Goal: Task Accomplishment & Management: Manage account settings

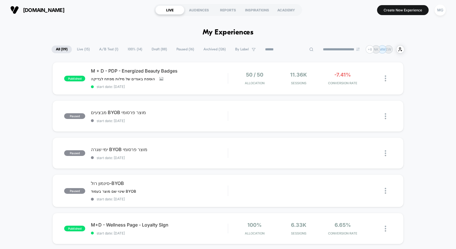
click at [281, 49] on input at bounding box center [289, 49] width 57 height 7
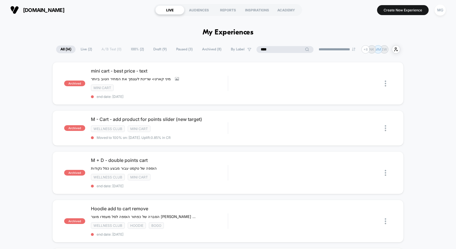
type input "****"
click at [90, 48] on span "Live ( 2 )" at bounding box center [86, 50] width 20 height 8
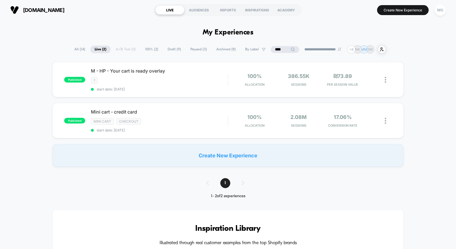
click at [171, 49] on span "Draft ( 9 )" at bounding box center [174, 50] width 22 height 8
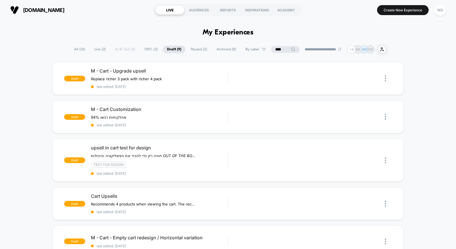
click at [144, 50] on span "100% ( 2 )" at bounding box center [151, 50] width 22 height 8
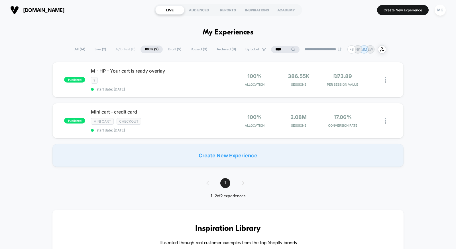
click at [197, 50] on span "Paused ( 3 )" at bounding box center [198, 50] width 25 height 8
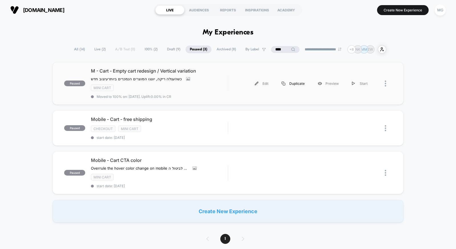
click at [297, 86] on div "Duplicate" at bounding box center [293, 83] width 36 height 13
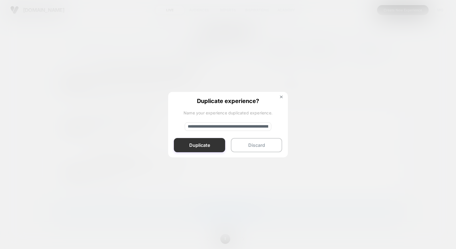
click at [209, 147] on button "Duplicate" at bounding box center [199, 145] width 51 height 14
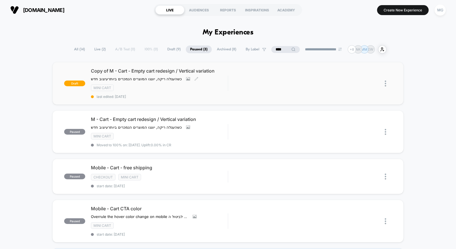
click at [223, 85] on div "mini cart" at bounding box center [159, 88] width 137 height 7
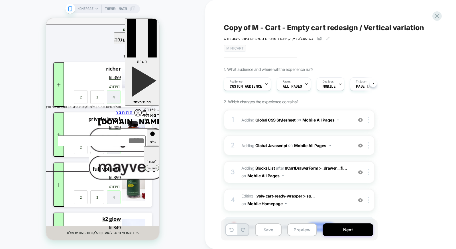
scroll to position [0, 0]
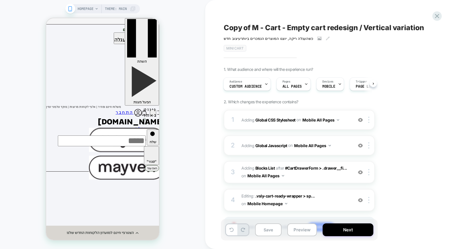
click at [255, 86] on span "Custom Audience" at bounding box center [245, 87] width 32 height 4
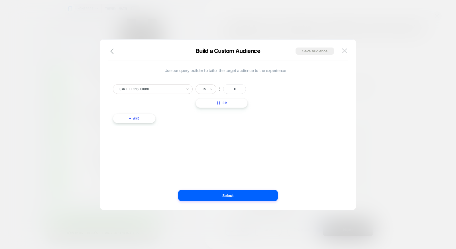
click at [344, 50] on img at bounding box center [344, 50] width 5 height 5
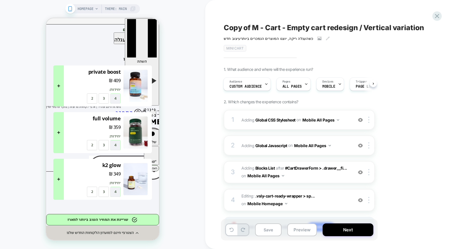
scroll to position [0, 0]
click at [141, 110] on img at bounding box center [144, 113] width 7 height 7
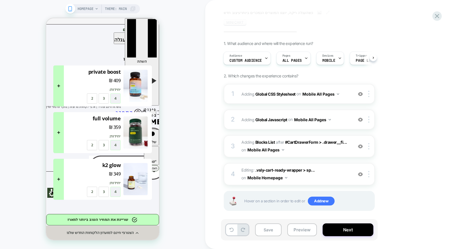
scroll to position [29, 0]
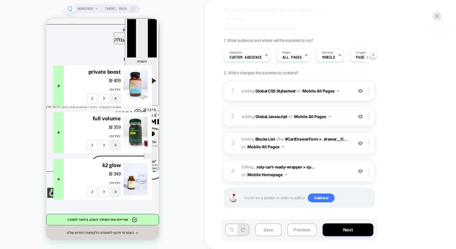
click at [306, 122] on div "2 Adding Global Javascript on Mobile All Pages Add Before Add After Copy to Des…" at bounding box center [299, 117] width 151 height 20
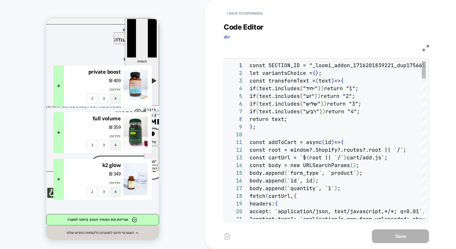
scroll to position [77, 0]
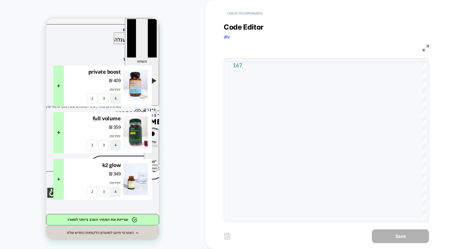
click at [245, 15] on button "< Back to experience" at bounding box center [245, 13] width 42 height 9
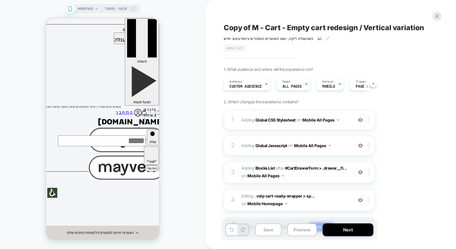
scroll to position [29, 0]
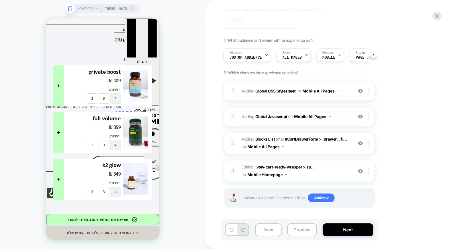
click at [313, 123] on div "2 Adding Global Javascript on Mobile All Pages Add Before Add After Copy to Des…" at bounding box center [299, 117] width 151 height 20
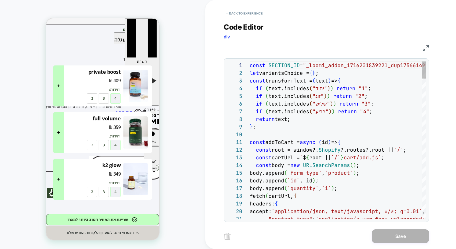
scroll to position [77, 0]
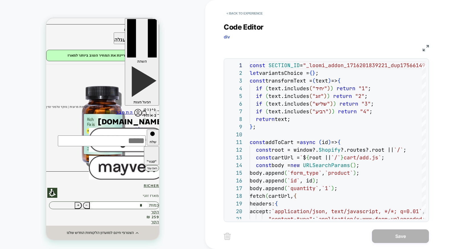
click at [425, 48] on img at bounding box center [426, 48] width 6 height 6
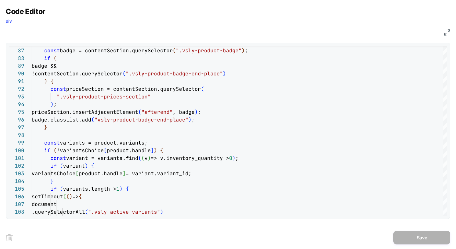
click at [443, 32] on div "JS" at bounding box center [228, 32] width 445 height 10
click at [447, 32] on img at bounding box center [447, 32] width 6 height 6
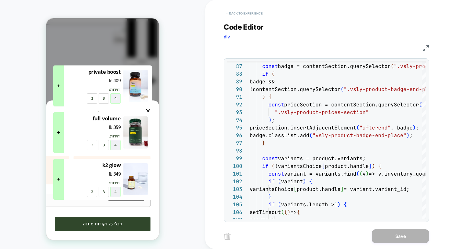
click at [252, 12] on button "< Back to experience" at bounding box center [245, 13] width 42 height 9
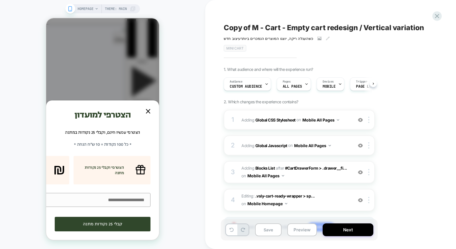
scroll to position [0, 0]
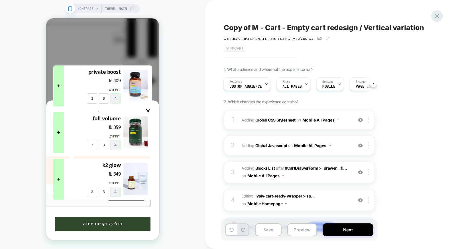
click at [435, 18] on icon at bounding box center [437, 16] width 4 height 4
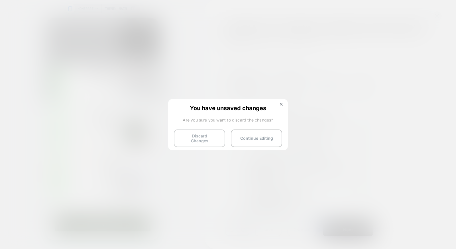
click at [185, 140] on button "Discard Changes" at bounding box center [199, 139] width 51 height 18
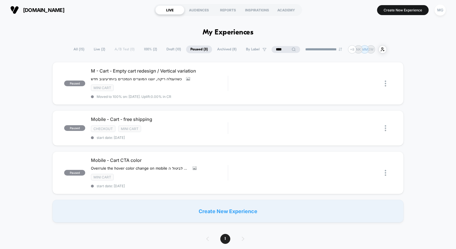
click at [157, 47] on div "**********" at bounding box center [227, 49] width 317 height 8
click at [170, 51] on span "Draft ( 10 )" at bounding box center [173, 50] width 23 height 8
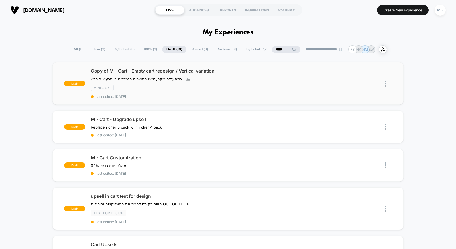
click at [386, 82] on img at bounding box center [385, 84] width 1 height 6
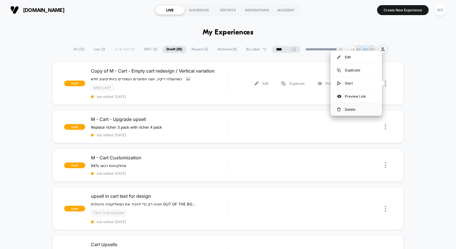
click at [356, 107] on div "Delete" at bounding box center [356, 109] width 51 height 13
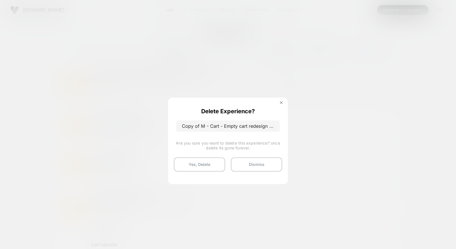
click at [199, 168] on button "Yes, Delete" at bounding box center [199, 165] width 51 height 14
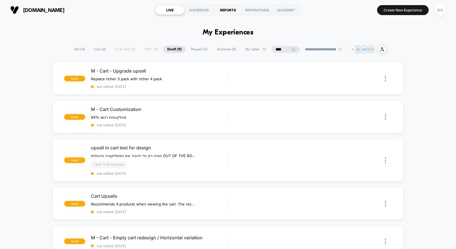
click at [233, 12] on div "REPORTS" at bounding box center [227, 9] width 29 height 9
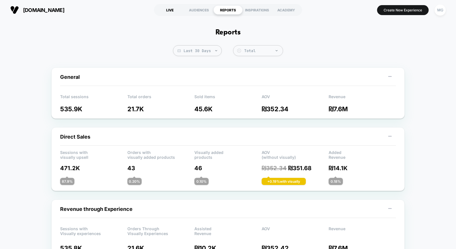
click at [166, 12] on div "LIVE" at bounding box center [169, 9] width 29 height 9
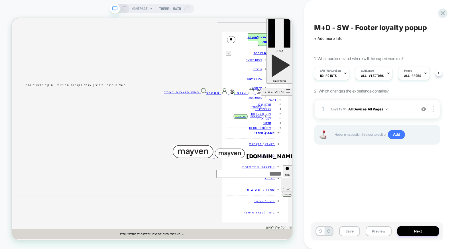
scroll to position [0, 0]
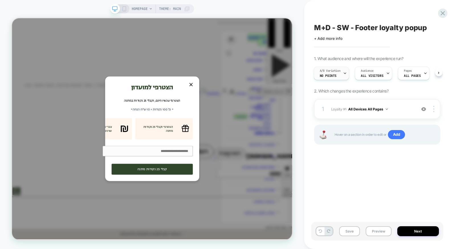
click at [329, 77] on span "no points" at bounding box center [328, 76] width 17 height 4
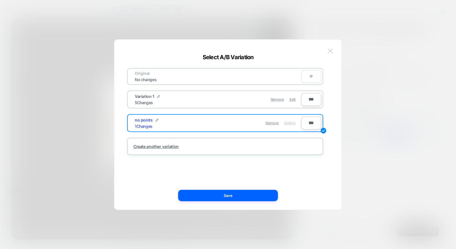
click at [331, 52] on img at bounding box center [330, 50] width 5 height 5
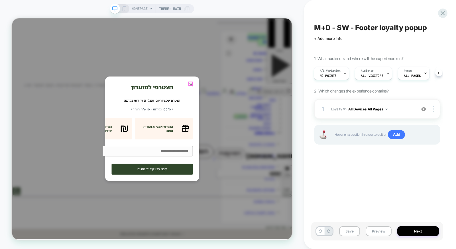
click at [252, 105] on div "Zoom Button" at bounding box center [250, 107] width 5 height 5
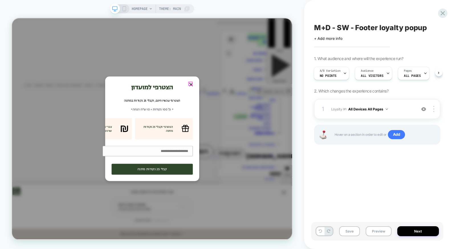
click at [253, 104] on div at bounding box center [251, 107] width 10 height 10
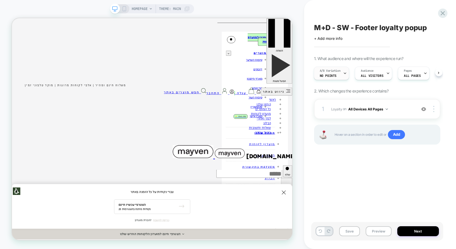
click at [325, 75] on span "no points" at bounding box center [328, 76] width 17 height 4
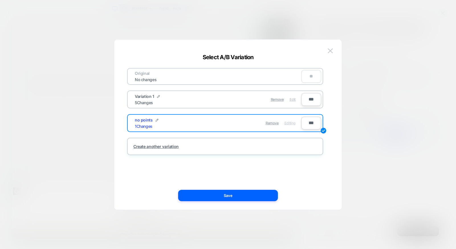
click at [292, 102] on div "Edit" at bounding box center [293, 99] width 6 height 11
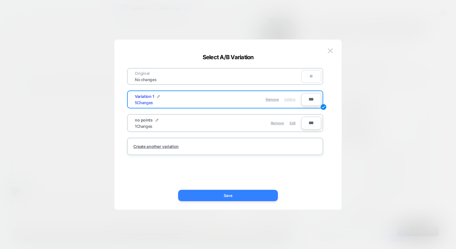
click at [247, 193] on button "Save" at bounding box center [228, 195] width 100 height 11
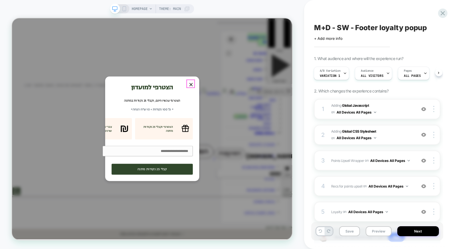
click at [252, 102] on div at bounding box center [251, 107] width 10 height 10
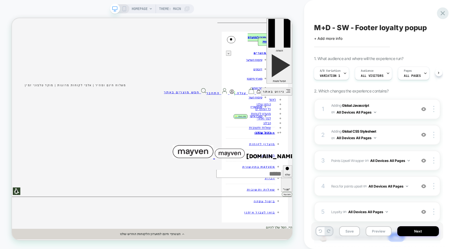
click at [443, 14] on icon at bounding box center [443, 13] width 8 height 8
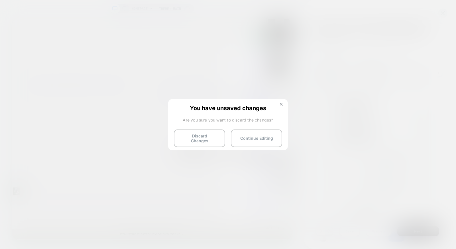
click at [284, 104] on button at bounding box center [281, 105] width 6 height 5
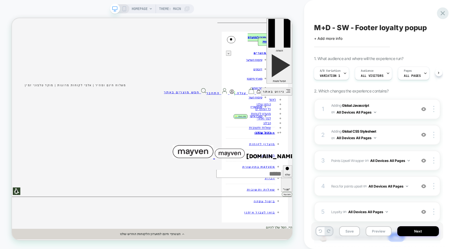
click at [440, 13] on icon at bounding box center [443, 13] width 8 height 8
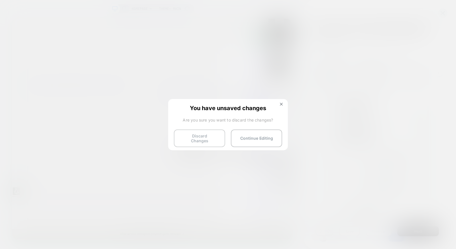
click at [191, 137] on button "Discard Changes" at bounding box center [199, 139] width 51 height 18
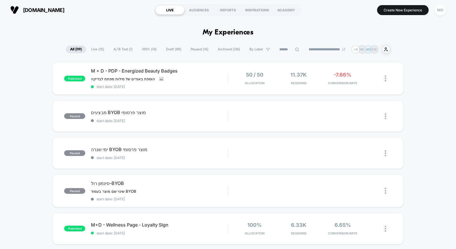
click at [169, 47] on span "Draft ( 88 )" at bounding box center [174, 50] width 24 height 8
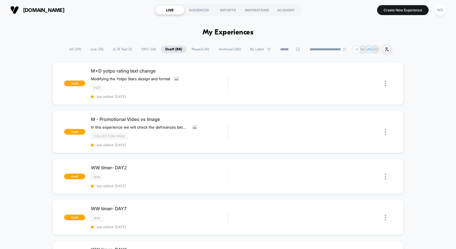
click at [142, 49] on span "100% ( 14 )" at bounding box center [148, 50] width 23 height 8
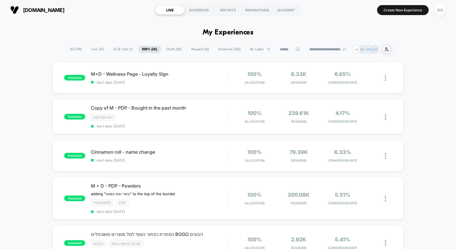
click at [194, 50] on span "Paused ( 16 )" at bounding box center [200, 50] width 26 height 8
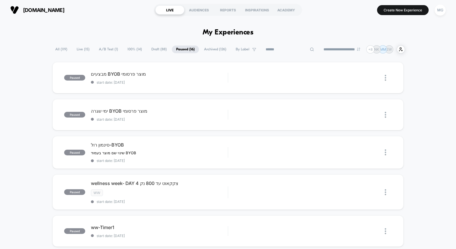
click at [281, 49] on input at bounding box center [289, 49] width 57 height 7
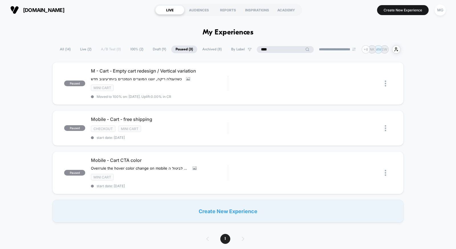
type input "****"
click at [212, 51] on span "Archived ( 8 )" at bounding box center [226, 50] width 28 height 8
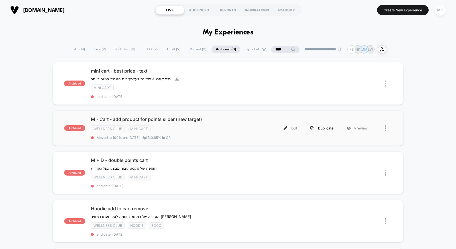
click at [326, 128] on div "Duplicate" at bounding box center [322, 128] width 36 height 13
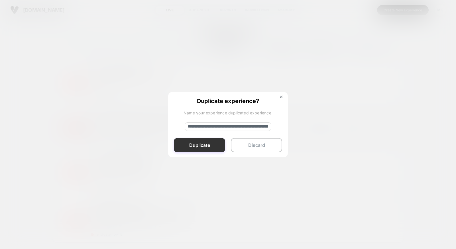
click at [193, 147] on button "Duplicate" at bounding box center [199, 145] width 51 height 14
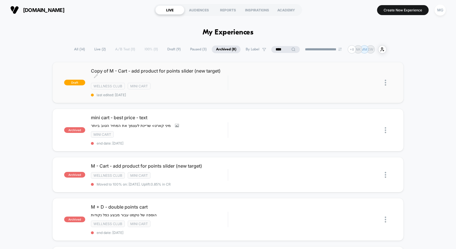
click at [188, 82] on div "Copy of M - Cart - add product for points slider (new target) Click to edit exp…" at bounding box center [159, 82] width 137 height 29
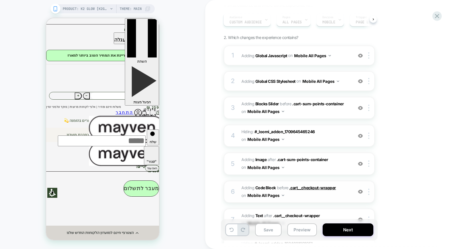
scroll to position [60, 0]
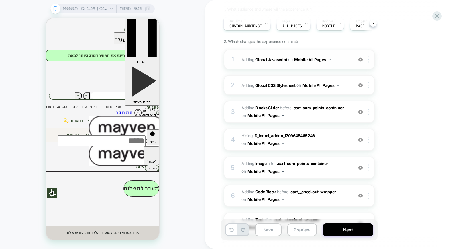
click at [329, 66] on div "1 Adding Global Javascript on Mobile All Pages Add Before Add After Copy to Des…" at bounding box center [299, 60] width 151 height 20
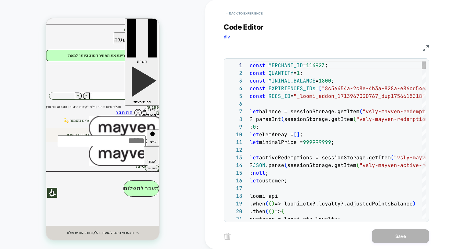
scroll to position [77, 0]
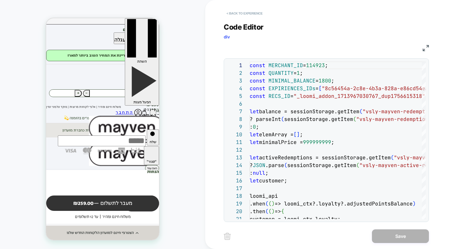
click at [252, 12] on button "< Back to experience" at bounding box center [245, 13] width 42 height 9
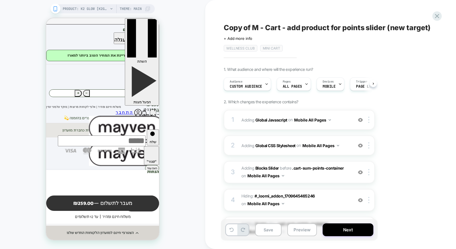
scroll to position [0, 0]
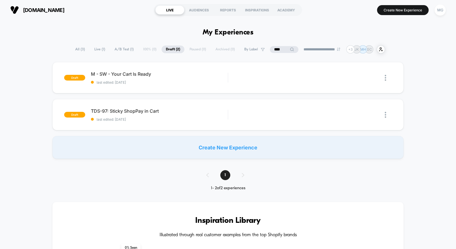
click at [278, 49] on input "****" at bounding box center [284, 49] width 28 height 7
click at [278, 49] on input "****" at bounding box center [284, 49] width 57 height 7
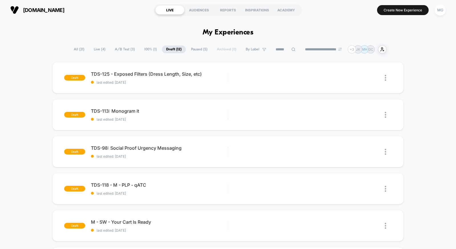
click at [111, 48] on span "A/B Test ( 3 )" at bounding box center [125, 50] width 28 height 8
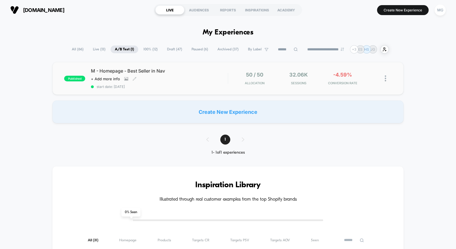
click at [179, 80] on div "Click to view images Click to edit experience details + Add more info" at bounding box center [139, 79] width 96 height 5
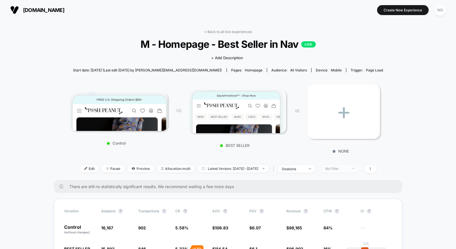
click at [343, 167] on div "No Filter" at bounding box center [336, 169] width 23 height 4
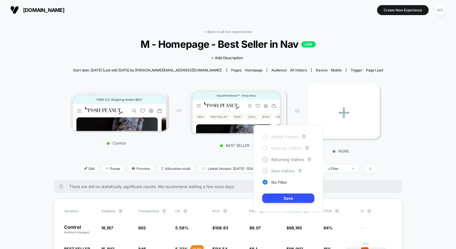
click at [291, 169] on span "New Visitors" at bounding box center [282, 171] width 23 height 5
click at [290, 199] on button "Save" at bounding box center [288, 198] width 52 height 9
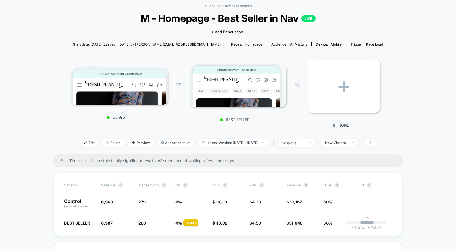
scroll to position [32, 0]
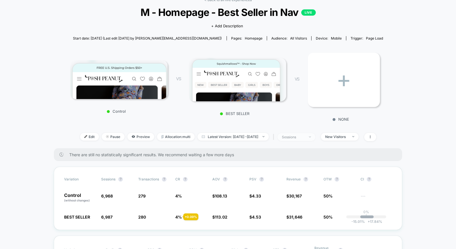
click at [315, 136] on span "sessions" at bounding box center [297, 137] width 38 height 8
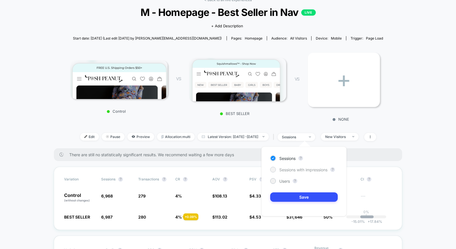
click at [299, 168] on span "Sessions with impressions" at bounding box center [303, 170] width 48 height 5
click at [298, 195] on button "Save" at bounding box center [304, 197] width 68 height 9
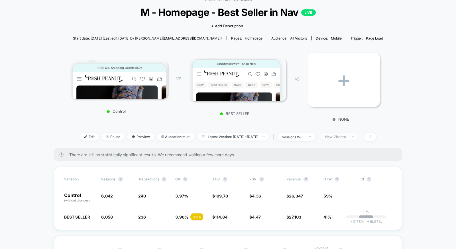
click at [349, 139] on span "New Visitors" at bounding box center [340, 137] width 38 height 8
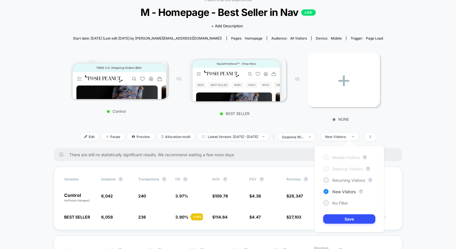
click at [338, 174] on div "Mobile Visitors ? Desktop Visitors ? Returning Visitors ? New Visitors ? No Fil…" at bounding box center [349, 189] width 70 height 87
click at [338, 178] on span "Returning Visitors" at bounding box center [348, 180] width 33 height 5
click at [339, 216] on button "Save" at bounding box center [349, 219] width 52 height 9
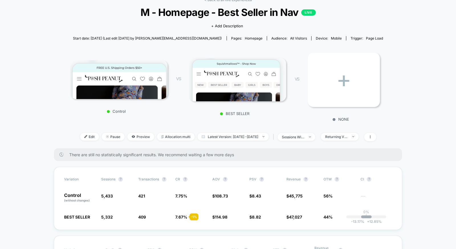
click at [321, 141] on div "< Back to all live experiences M - Homepage - Best Seller in Nav LIVE Click to …" at bounding box center [227, 73] width 315 height 151
click at [341, 136] on div "Returning Visitors" at bounding box center [336, 137] width 23 height 4
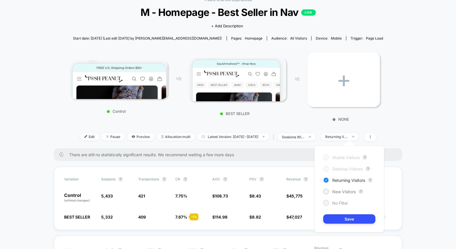
click at [328, 201] on div "No Filter" at bounding box center [335, 203] width 25 height 6
click at [334, 214] on div "Mobile Visitors ? Desktop Visitors ? Returning Visitors ? New Visitors ? No Fil…" at bounding box center [349, 189] width 70 height 87
click at [335, 220] on button "Save" at bounding box center [349, 219] width 52 height 9
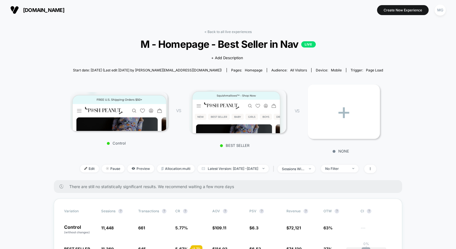
click at [220, 32] on link "< Back to all live experiences" at bounding box center [227, 32] width 47 height 4
